Goal: Information Seeking & Learning: Learn about a topic

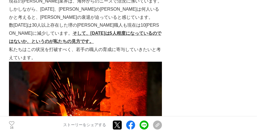
scroll to position [480, 0]
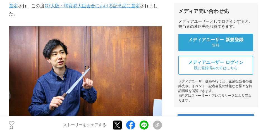
scroll to position [154, 0]
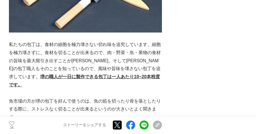
scroll to position [953, 0]
